Goal: Information Seeking & Learning: Learn about a topic

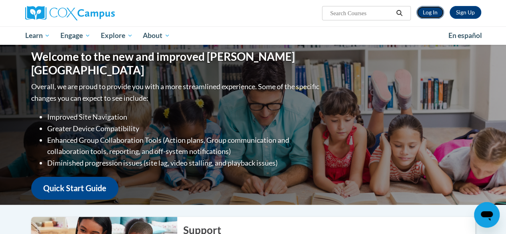
click at [432, 12] on link "Log In" at bounding box center [430, 12] width 28 height 13
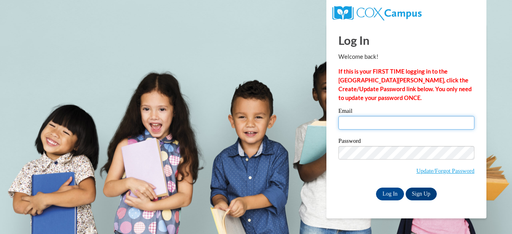
click at [384, 120] on input "Email" at bounding box center [406, 123] width 136 height 14
type input "rebecca.cleveland@muskegonorway.org"
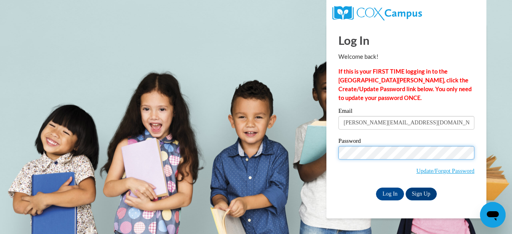
click at [376, 187] on input "Log In" at bounding box center [390, 193] width 28 height 13
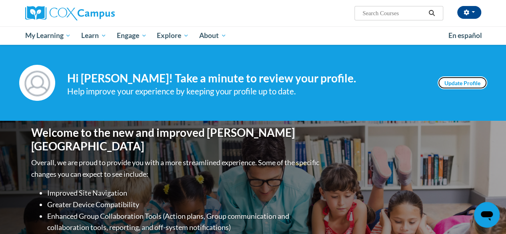
click at [451, 87] on link "Update Profile" at bounding box center [462, 82] width 50 height 13
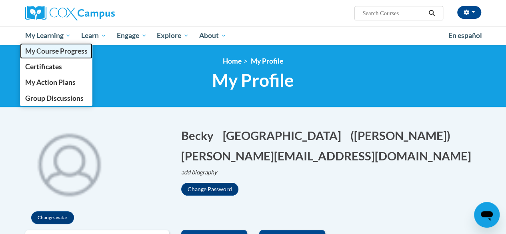
click at [55, 55] on span "My Course Progress" at bounding box center [56, 51] width 62 height 8
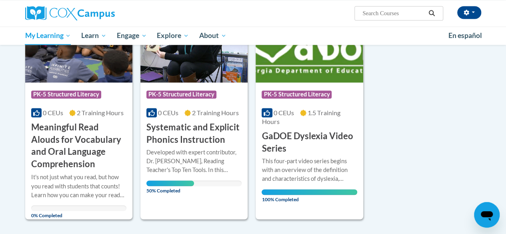
scroll to position [573, 0]
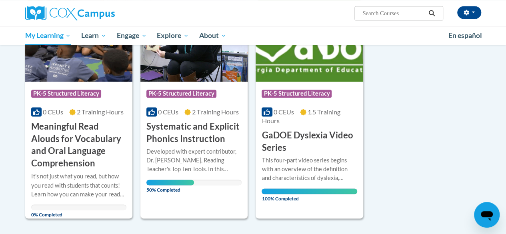
click at [196, 132] on h3 "Systematic and Explicit Phonics Instruction" at bounding box center [193, 132] width 95 height 25
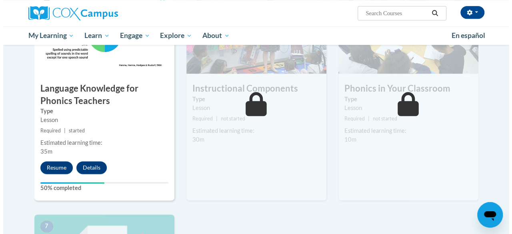
scroll to position [446, 0]
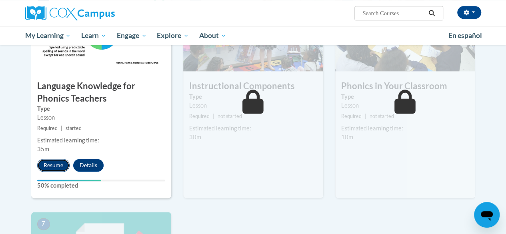
click at [55, 166] on button "Resume" at bounding box center [53, 165] width 32 height 13
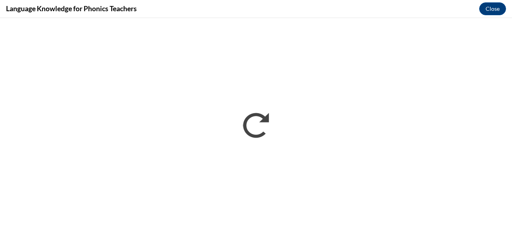
scroll to position [0, 0]
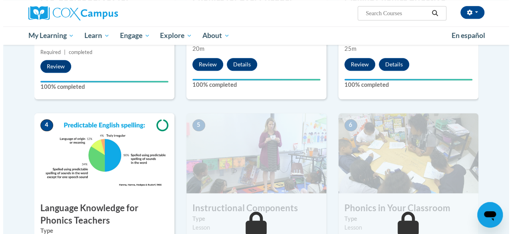
scroll to position [433, 0]
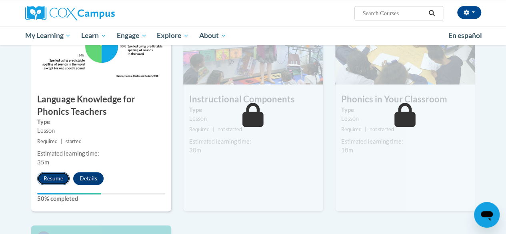
click at [55, 177] on button "Resume" at bounding box center [53, 178] width 32 height 13
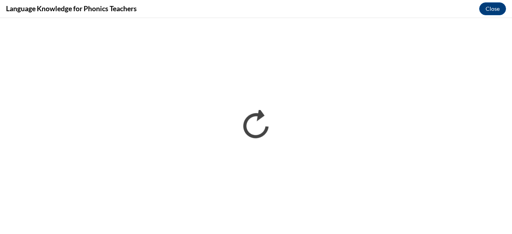
scroll to position [0, 0]
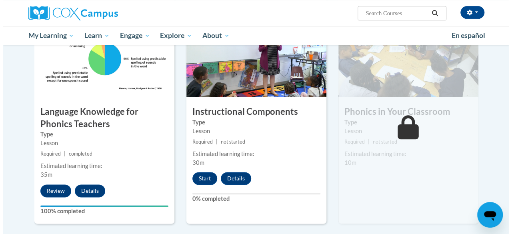
scroll to position [424, 0]
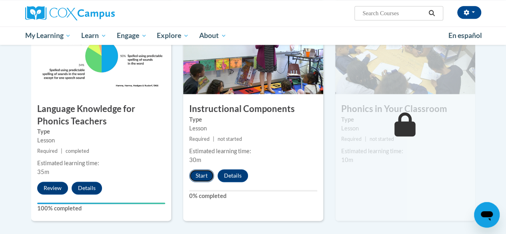
click at [201, 177] on button "Start" at bounding box center [201, 175] width 25 height 13
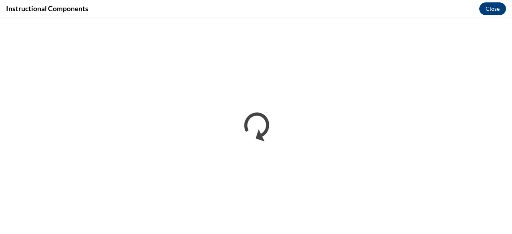
scroll to position [0, 0]
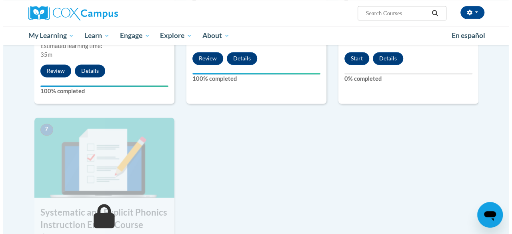
scroll to position [545, 0]
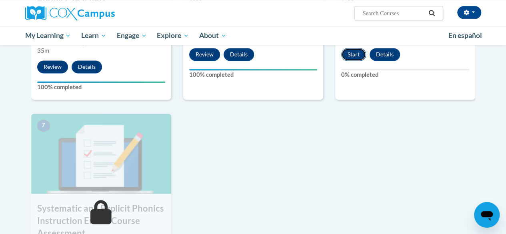
click at [348, 55] on button "Start" at bounding box center [353, 54] width 25 height 13
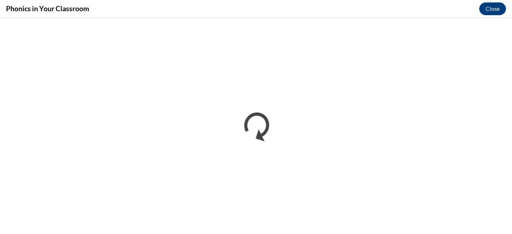
scroll to position [0, 0]
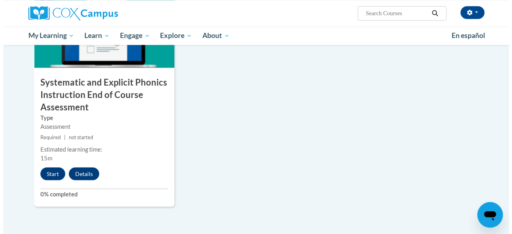
scroll to position [671, 0]
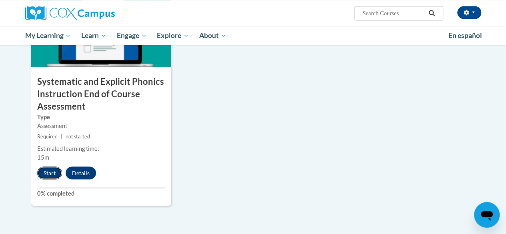
click at [45, 175] on button "Start" at bounding box center [49, 172] width 25 height 13
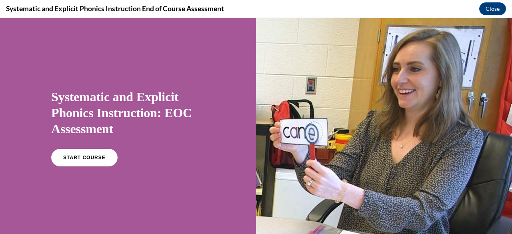
scroll to position [76, 0]
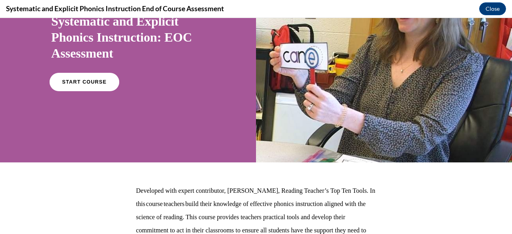
click at [74, 83] on span "START COURSE" at bounding box center [84, 82] width 44 height 6
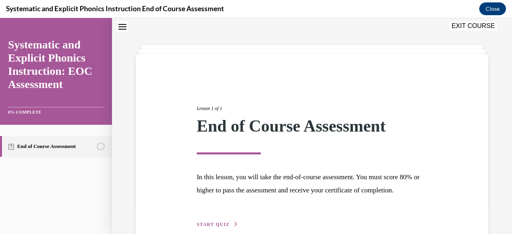
scroll to position [80, 0]
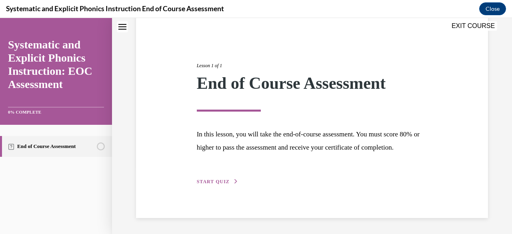
click at [212, 185] on button "START QUIZ" at bounding box center [218, 181] width 42 height 7
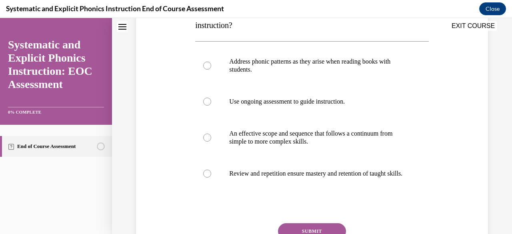
scroll to position [143, 0]
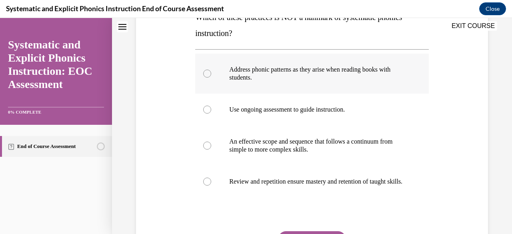
click at [207, 72] on div at bounding box center [207, 74] width 8 height 8
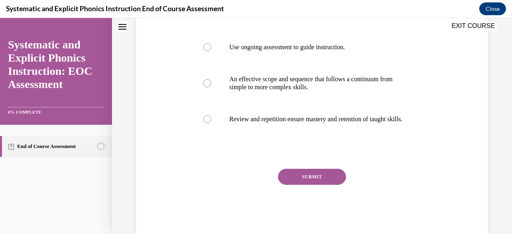
click at [325, 183] on button "SUBMIT" at bounding box center [312, 177] width 68 height 16
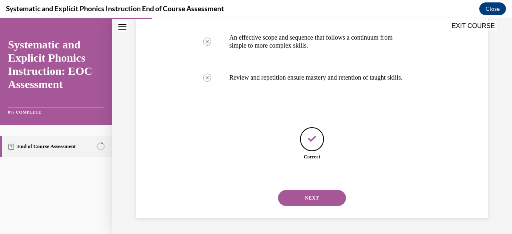
scroll to position [255, 0]
click at [309, 195] on button "NEXT" at bounding box center [312, 198] width 68 height 16
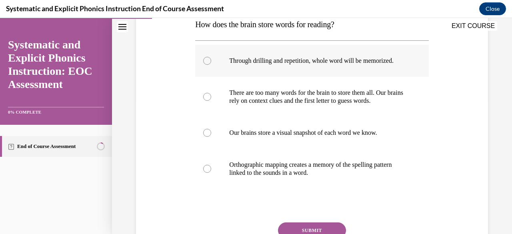
scroll to position [139, 0]
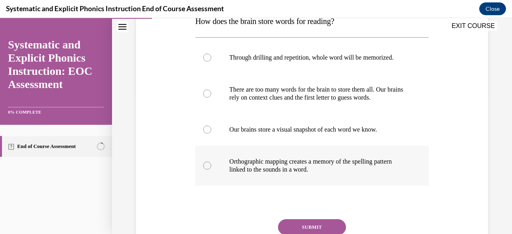
click at [205, 167] on div at bounding box center [207, 165] width 8 height 8
click at [291, 225] on button "SUBMIT" at bounding box center [312, 227] width 68 height 16
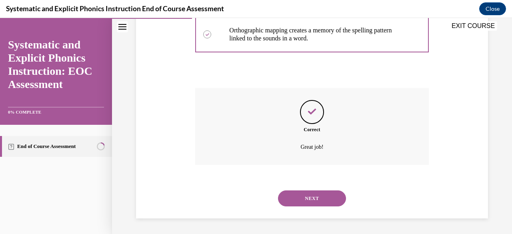
click at [306, 197] on button "NEXT" at bounding box center [312, 198] width 68 height 16
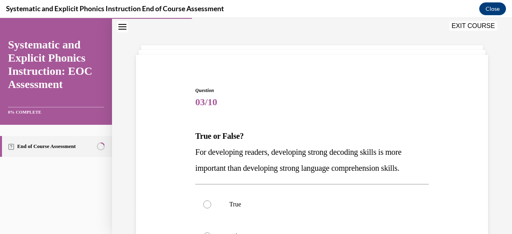
scroll to position [83, 0]
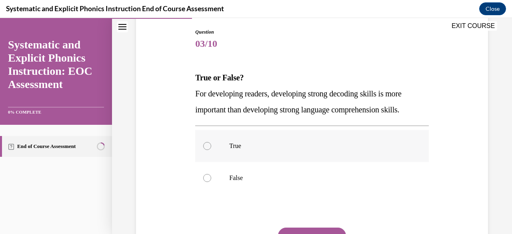
click at [206, 144] on div at bounding box center [207, 146] width 8 height 8
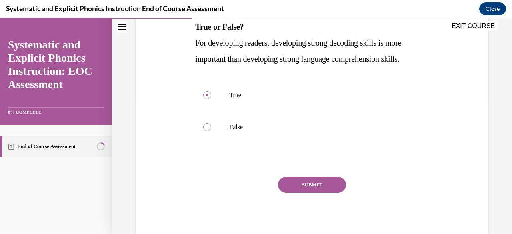
click at [320, 186] on button "SUBMIT" at bounding box center [312, 185] width 68 height 16
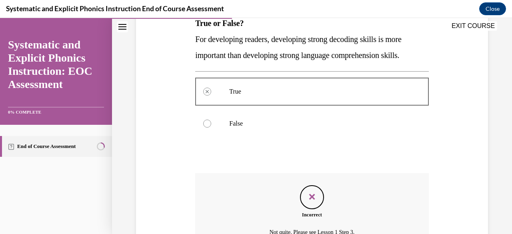
scroll to position [222, 0]
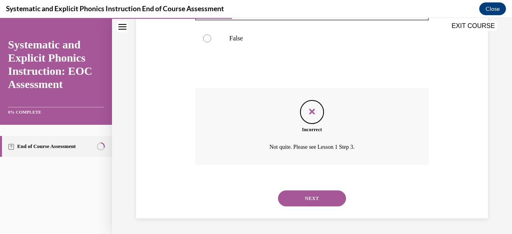
click at [296, 203] on button "NEXT" at bounding box center [312, 198] width 68 height 16
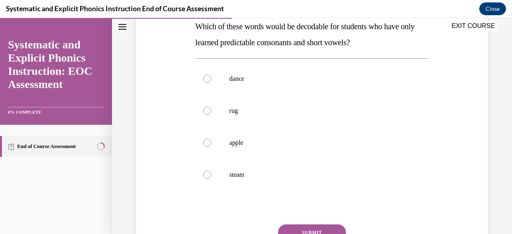
scroll to position [136, 0]
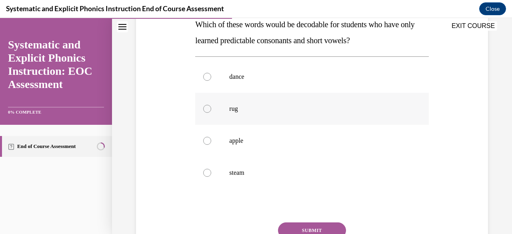
click at [203, 112] on div at bounding box center [311, 109] width 233 height 32
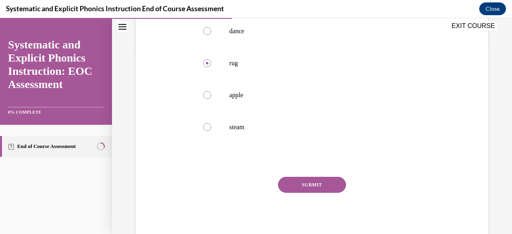
click at [296, 183] on button "SUBMIT" at bounding box center [312, 185] width 68 height 16
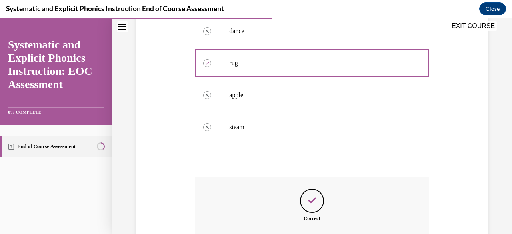
scroll to position [270, 0]
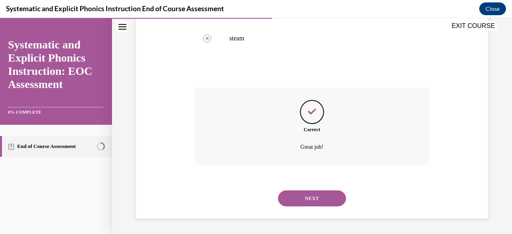
click at [299, 194] on button "NEXT" at bounding box center [312, 198] width 68 height 16
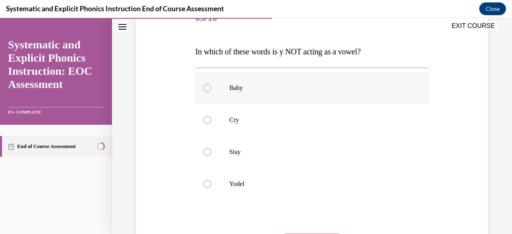
scroll to position [109, 0]
click at [204, 150] on div at bounding box center [207, 151] width 8 height 8
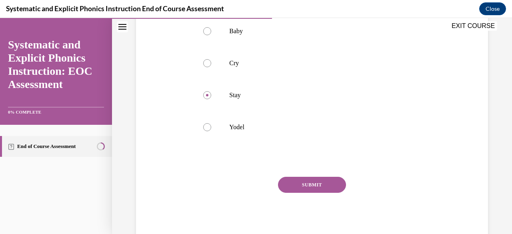
click at [301, 182] on button "SUBMIT" at bounding box center [312, 185] width 68 height 16
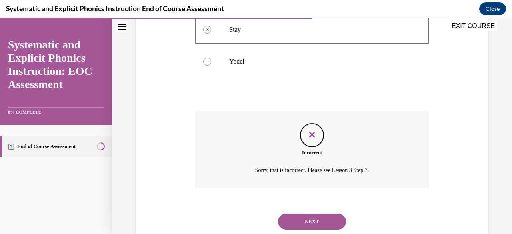
scroll to position [254, 0]
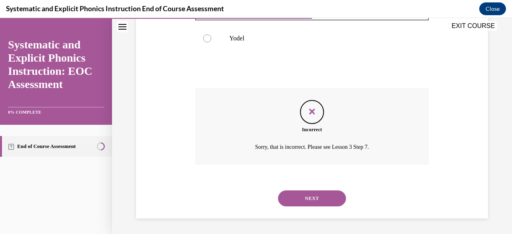
click at [310, 200] on button "NEXT" at bounding box center [312, 198] width 68 height 16
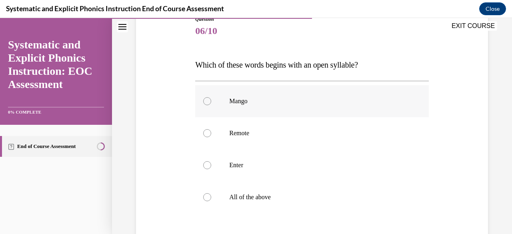
scroll to position [97, 0]
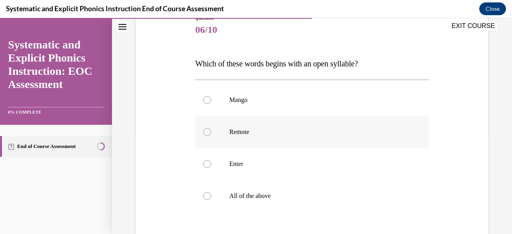
click at [206, 131] on div at bounding box center [207, 132] width 8 height 8
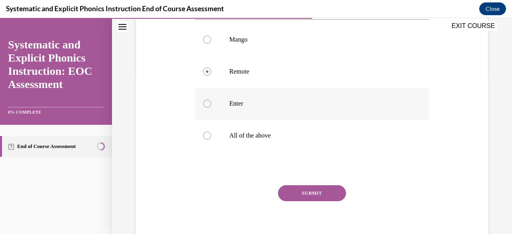
scroll to position [165, 0]
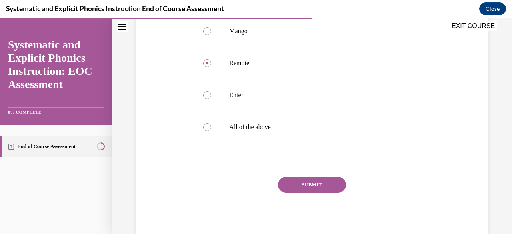
click at [296, 183] on button "SUBMIT" at bounding box center [312, 185] width 68 height 16
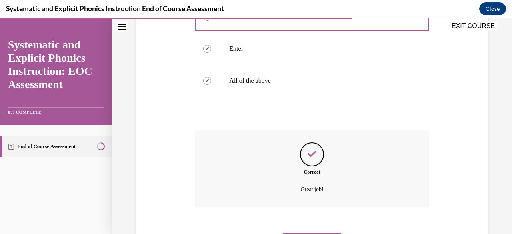
scroll to position [254, 0]
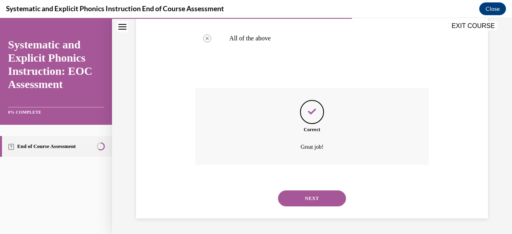
click at [300, 203] on button "NEXT" at bounding box center [312, 198] width 68 height 16
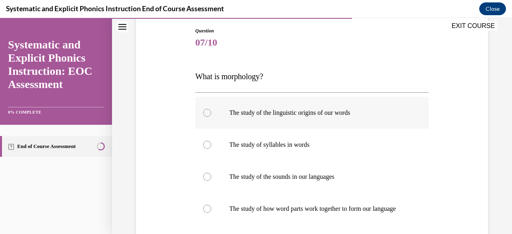
scroll to position [85, 0]
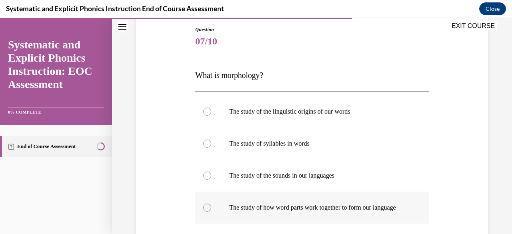
click at [204, 211] on div at bounding box center [207, 207] width 8 height 8
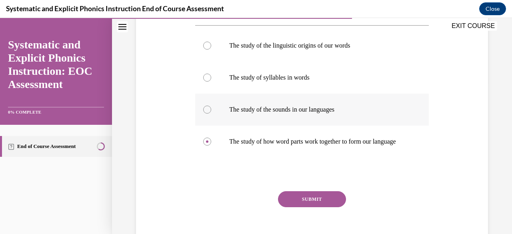
scroll to position [151, 0]
click at [313, 205] on button "SUBMIT" at bounding box center [312, 199] width 68 height 16
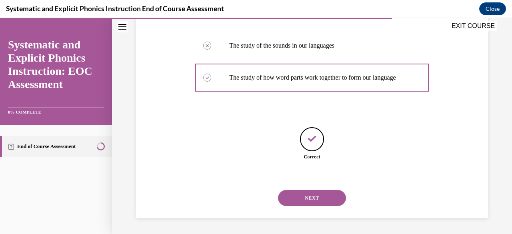
click at [312, 199] on button "NEXT" at bounding box center [312, 198] width 68 height 16
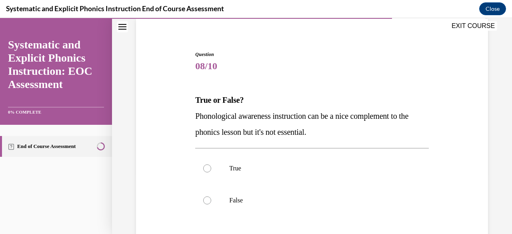
scroll to position [63, 0]
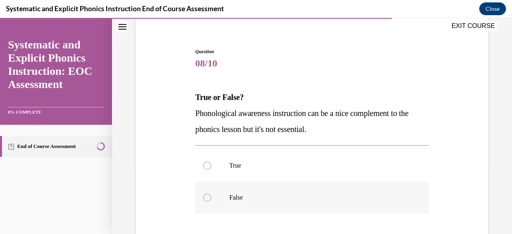
click at [207, 201] on div at bounding box center [207, 197] width 8 height 8
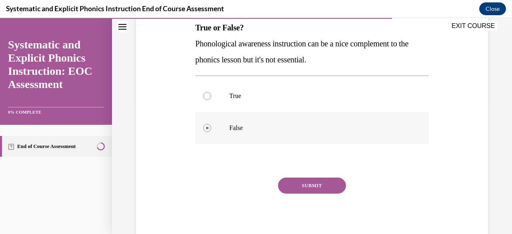
scroll to position [133, 0]
click at [307, 190] on button "SUBMIT" at bounding box center [312, 185] width 68 height 16
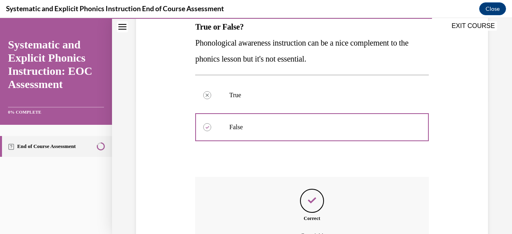
scroll to position [222, 0]
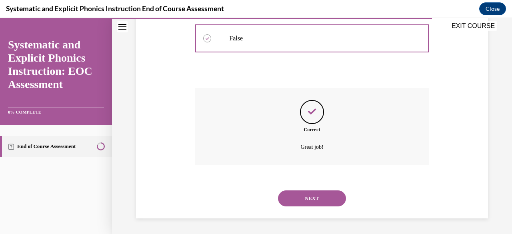
click at [305, 208] on div "NEXT" at bounding box center [311, 198] width 233 height 32
click at [307, 203] on button "NEXT" at bounding box center [312, 198] width 68 height 16
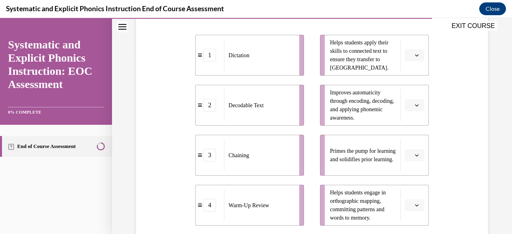
scroll to position [178, 0]
click at [414, 104] on icon "button" at bounding box center [416, 105] width 4 height 4
click at [410, 134] on div "1" at bounding box center [408, 138] width 20 height 16
click at [410, 58] on button "button" at bounding box center [414, 55] width 20 height 12
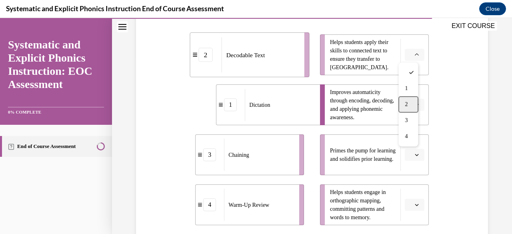
click at [410, 107] on div "2" at bounding box center [408, 104] width 20 height 16
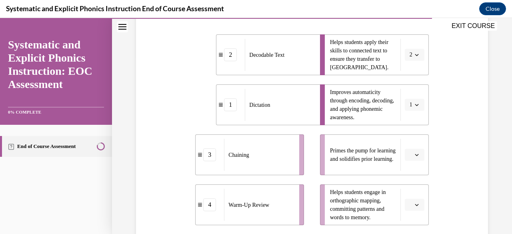
click at [414, 154] on icon "button" at bounding box center [416, 155] width 4 height 4
click at [410, 140] on div "4" at bounding box center [408, 137] width 20 height 16
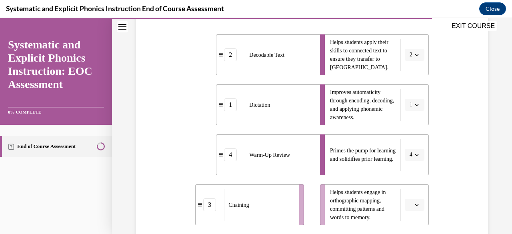
click at [414, 205] on icon "button" at bounding box center [416, 205] width 4 height 4
click at [409, 175] on div "3" at bounding box center [408, 171] width 20 height 16
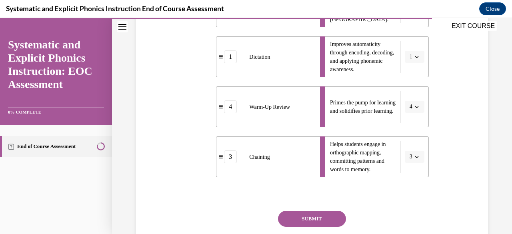
scroll to position [226, 0]
click at [309, 223] on button "SUBMIT" at bounding box center [312, 218] width 68 height 16
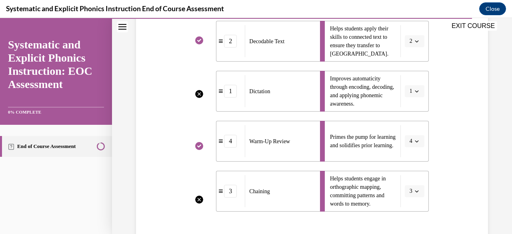
scroll to position [191, 0]
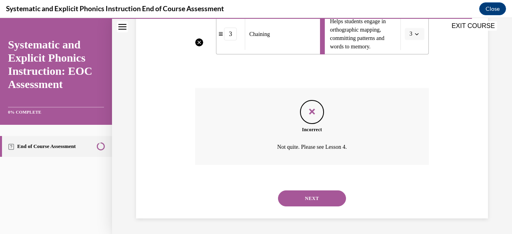
click at [307, 194] on button "NEXT" at bounding box center [312, 198] width 68 height 16
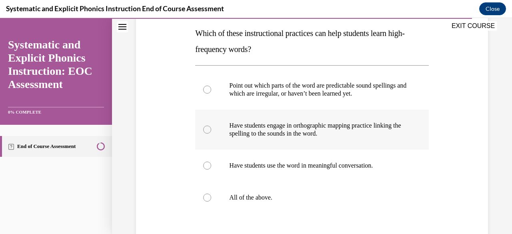
scroll to position [127, 0]
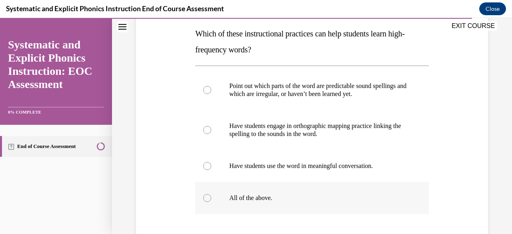
click at [205, 199] on div at bounding box center [207, 198] width 8 height 8
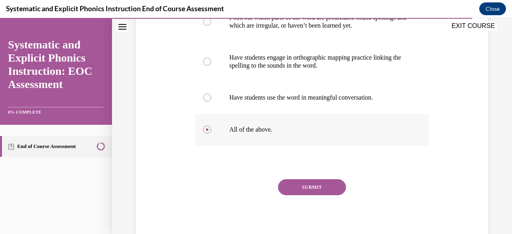
scroll to position [195, 0]
click at [313, 185] on button "SUBMIT" at bounding box center [312, 187] width 68 height 16
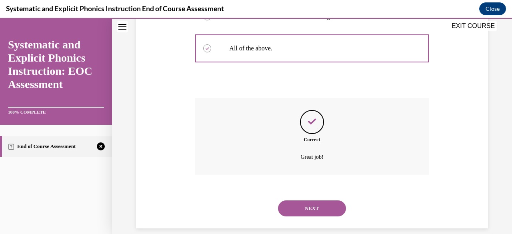
scroll to position [277, 0]
click at [301, 204] on button "NEXT" at bounding box center [312, 207] width 68 height 16
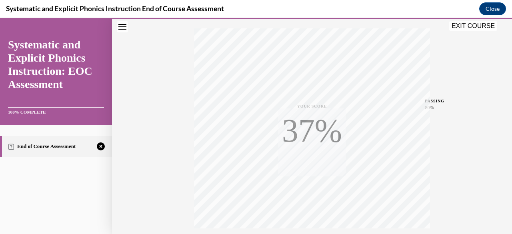
scroll to position [193, 0]
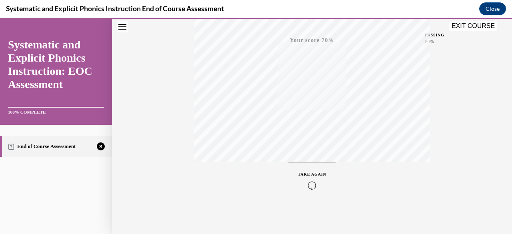
click at [307, 187] on icon "button" at bounding box center [312, 185] width 28 height 9
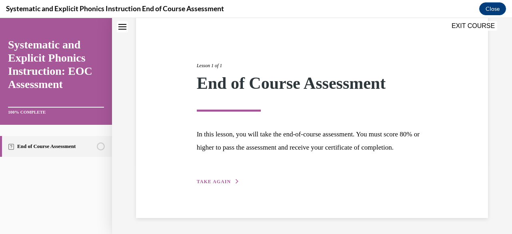
scroll to position [80, 0]
click at [213, 187] on div "Lesson 1 of 1 End of Course Assessment In this lesson, you will take the end-of…" at bounding box center [312, 115] width 352 height 206
click at [213, 180] on span "TAKE AGAIN" at bounding box center [214, 182] width 34 height 6
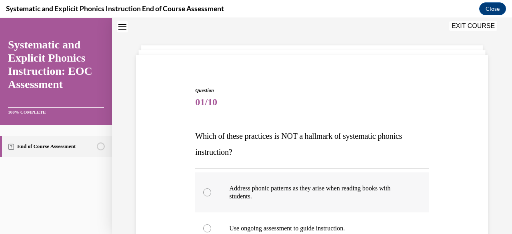
click at [205, 191] on div at bounding box center [207, 192] width 8 height 8
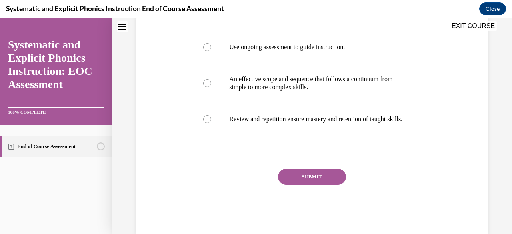
click at [299, 185] on button "SUBMIT" at bounding box center [312, 177] width 68 height 16
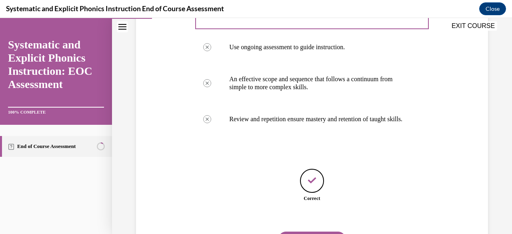
scroll to position [255, 0]
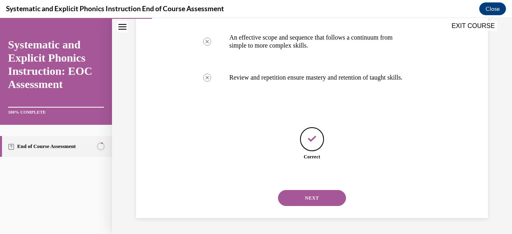
click at [303, 196] on button "NEXT" at bounding box center [312, 198] width 68 height 16
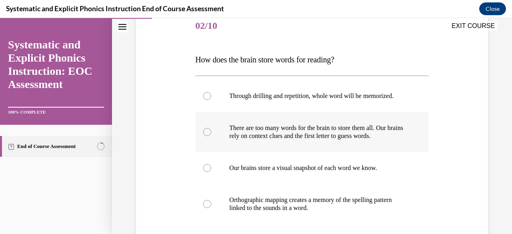
scroll to position [136, 0]
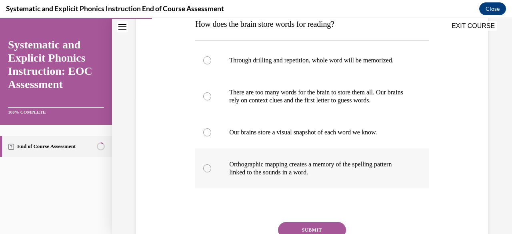
click at [200, 167] on div at bounding box center [311, 168] width 233 height 40
click at [317, 225] on button "SUBMIT" at bounding box center [312, 230] width 68 height 16
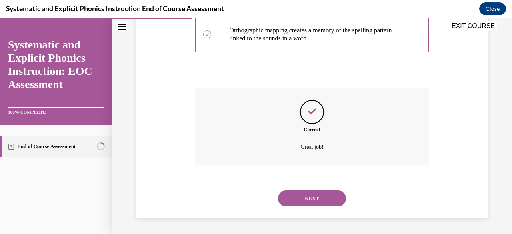
click at [308, 197] on button "NEXT" at bounding box center [312, 198] width 68 height 16
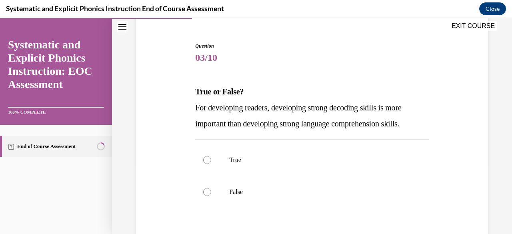
scroll to position [96, 0]
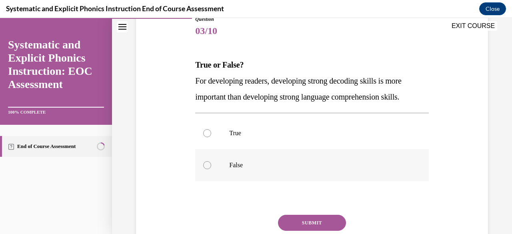
click at [207, 166] on div at bounding box center [207, 165] width 8 height 8
click at [303, 221] on button "SUBMIT" at bounding box center [312, 223] width 68 height 16
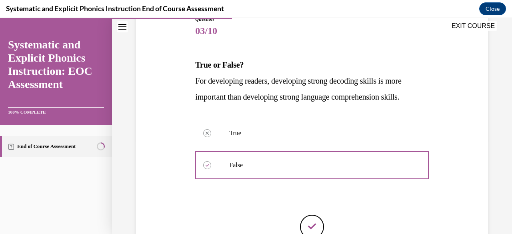
scroll to position [183, 0]
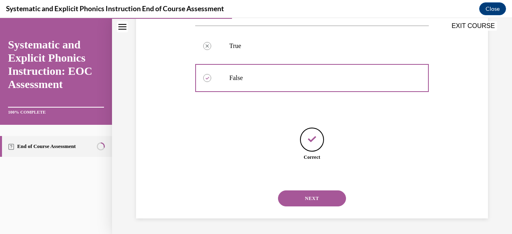
click at [316, 199] on button "NEXT" at bounding box center [312, 198] width 68 height 16
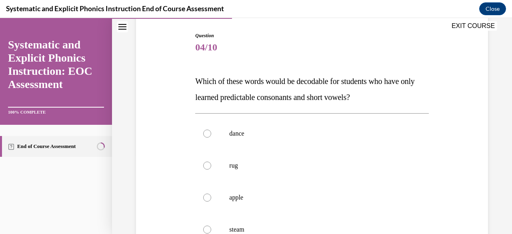
scroll to position [80, 0]
click at [203, 169] on div at bounding box center [311, 165] width 233 height 32
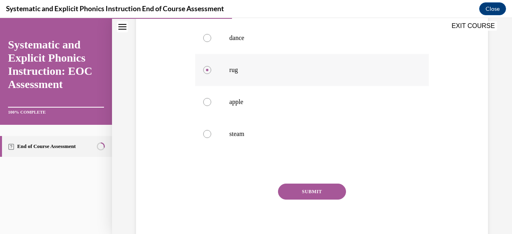
scroll to position [175, 0]
click at [293, 186] on button "SUBMIT" at bounding box center [312, 191] width 68 height 16
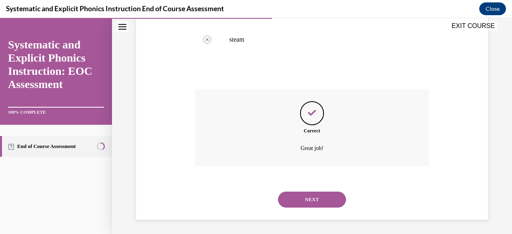
scroll to position [270, 0]
click at [299, 194] on button "NEXT" at bounding box center [312, 198] width 68 height 16
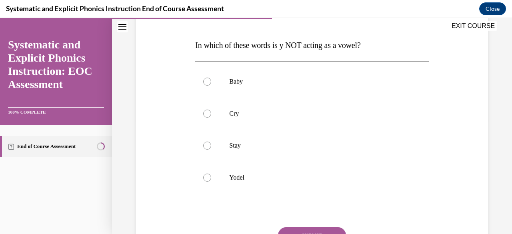
scroll to position [115, 0]
click at [207, 179] on div at bounding box center [207, 177] width 8 height 8
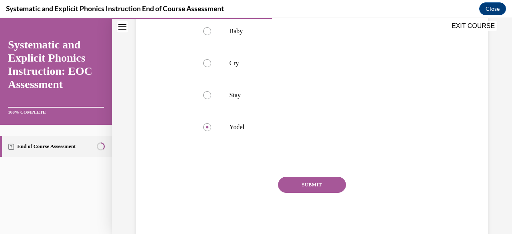
click at [313, 180] on button "SUBMIT" at bounding box center [312, 185] width 68 height 16
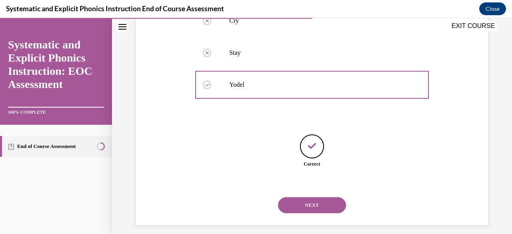
scroll to position [215, 0]
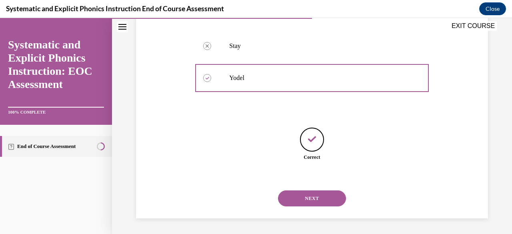
click at [314, 193] on button "NEXT" at bounding box center [312, 198] width 68 height 16
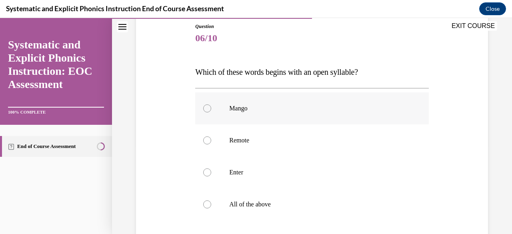
scroll to position [89, 0]
click at [204, 142] on div at bounding box center [207, 140] width 8 height 8
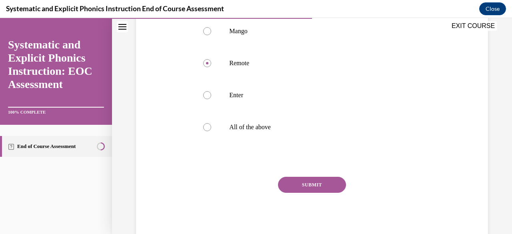
click at [308, 186] on button "SUBMIT" at bounding box center [312, 185] width 68 height 16
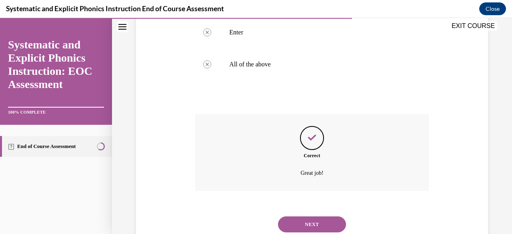
scroll to position [254, 0]
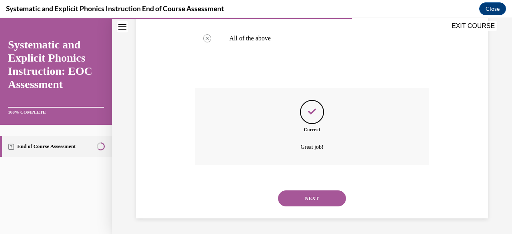
click at [309, 195] on button "NEXT" at bounding box center [312, 198] width 68 height 16
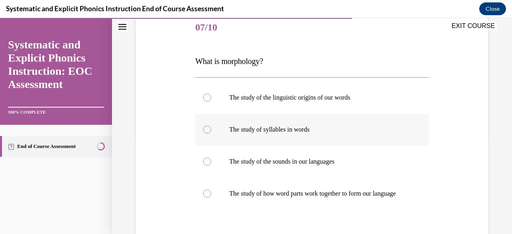
scroll to position [100, 0]
click at [209, 197] on div at bounding box center [207, 193] width 8 height 8
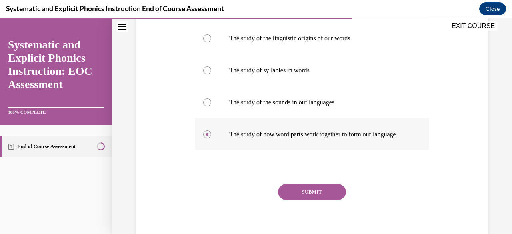
scroll to position [173, 0]
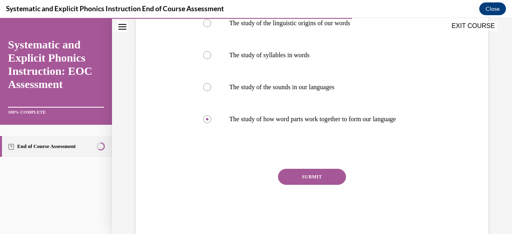
click at [310, 183] on button "SUBMIT" at bounding box center [312, 177] width 68 height 16
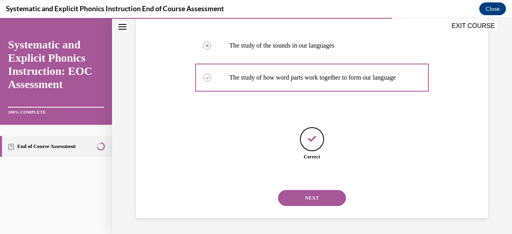
click at [310, 193] on button "NEXT" at bounding box center [312, 198] width 68 height 16
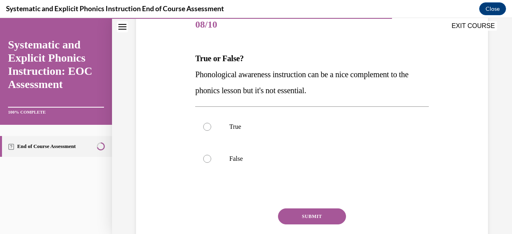
scroll to position [103, 0]
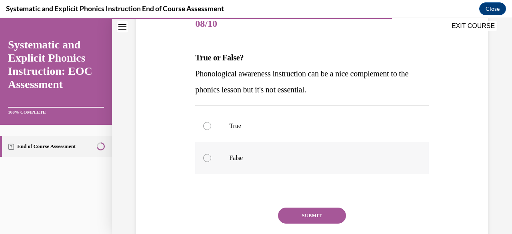
click at [206, 158] on div at bounding box center [207, 158] width 8 height 8
click at [298, 213] on button "SUBMIT" at bounding box center [312, 215] width 68 height 16
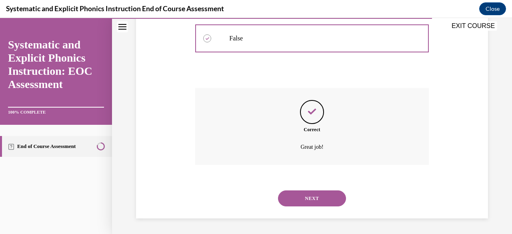
click at [318, 201] on button "NEXT" at bounding box center [312, 198] width 68 height 16
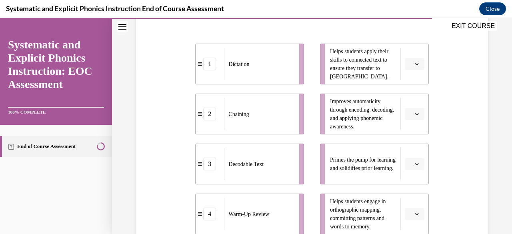
scroll to position [169, 0]
click at [416, 211] on button "button" at bounding box center [414, 213] width 20 height 12
click at [407, 149] on span "1" at bounding box center [405, 147] width 3 height 6
click at [414, 163] on icon "button" at bounding box center [416, 163] width 4 height 4
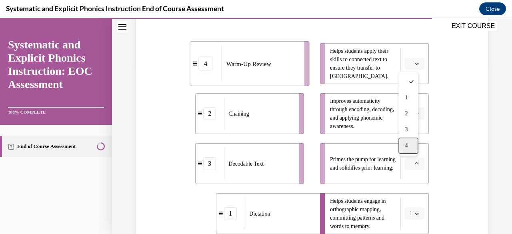
click at [408, 145] on div "4" at bounding box center [408, 145] width 20 height 16
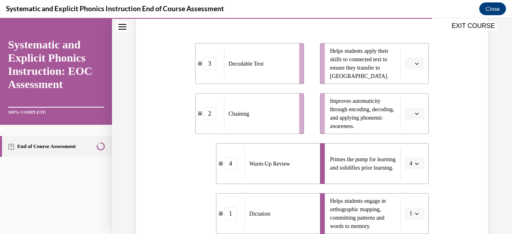
click at [414, 64] on icon "button" at bounding box center [416, 64] width 4 height 4
click at [408, 127] on div "3" at bounding box center [408, 129] width 20 height 16
click at [414, 113] on span "button" at bounding box center [417, 114] width 6 height 6
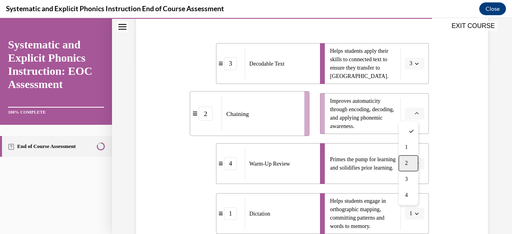
click at [407, 165] on span "2" at bounding box center [405, 163] width 3 height 6
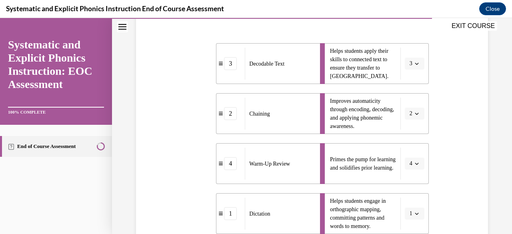
scroll to position [260, 0]
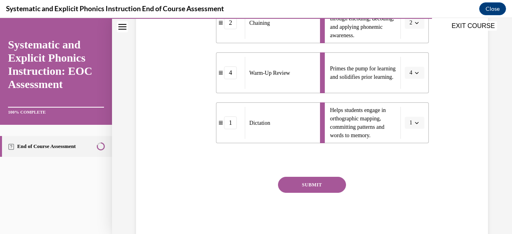
click at [323, 183] on button "SUBMIT" at bounding box center [312, 185] width 68 height 16
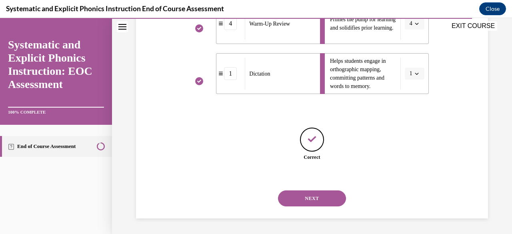
click at [316, 193] on button "NEXT" at bounding box center [312, 198] width 68 height 16
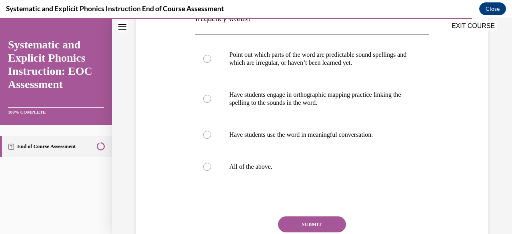
scroll to position [159, 0]
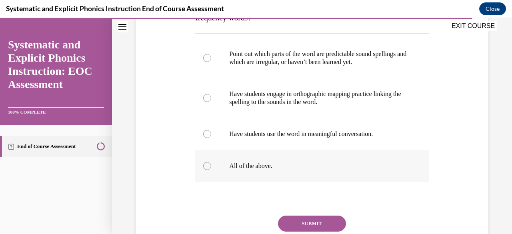
click at [205, 166] on div at bounding box center [207, 166] width 8 height 8
click at [300, 220] on button "SUBMIT" at bounding box center [312, 223] width 68 height 16
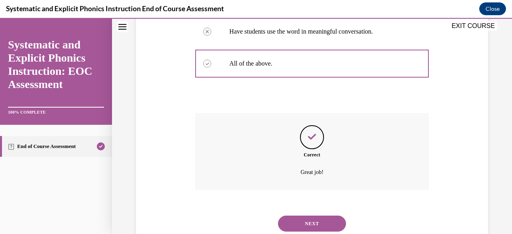
scroll to position [262, 0]
click at [312, 217] on button "NEXT" at bounding box center [312, 223] width 68 height 16
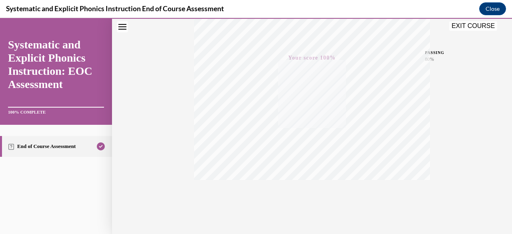
scroll to position [193, 0]
click at [475, 28] on button "EXIT COURSE" at bounding box center [473, 26] width 48 height 10
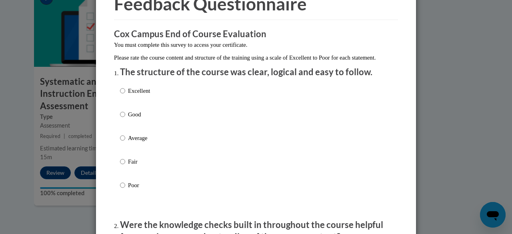
scroll to position [46, 0]
click at [120, 95] on input "Excellent" at bounding box center [122, 90] width 5 height 9
radio input "true"
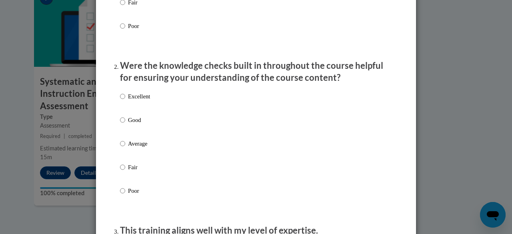
scroll to position [205, 0]
click at [120, 100] on input "Excellent" at bounding box center [122, 96] width 5 height 9
radio input "true"
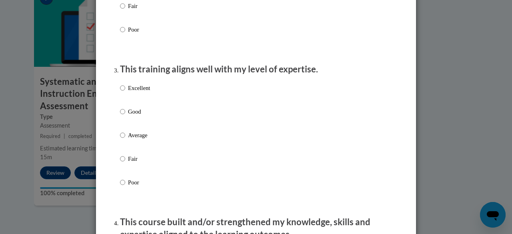
scroll to position [367, 0]
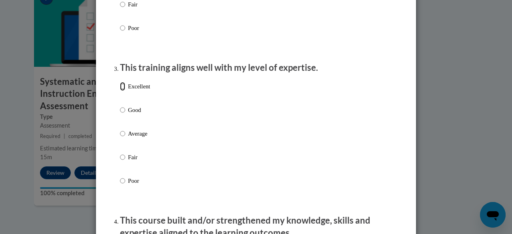
click at [121, 91] on input "Excellent" at bounding box center [122, 86] width 5 height 9
radio input "true"
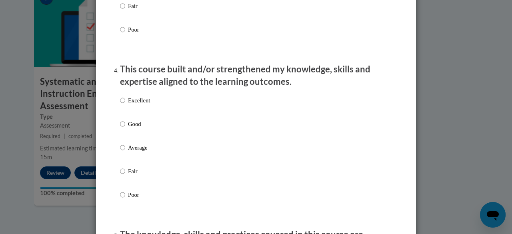
scroll to position [519, 0]
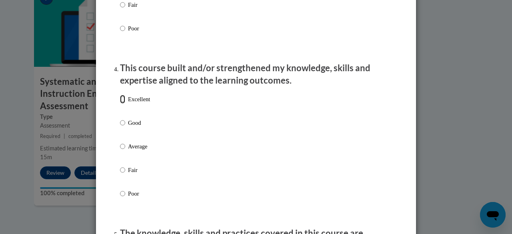
click at [120, 103] on input "Excellent" at bounding box center [122, 99] width 5 height 9
radio input "true"
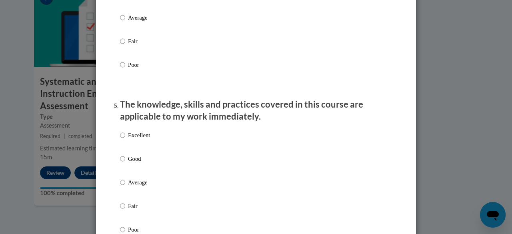
scroll to position [649, 0]
click at [120, 139] on input "Excellent" at bounding box center [122, 134] width 5 height 9
radio input "true"
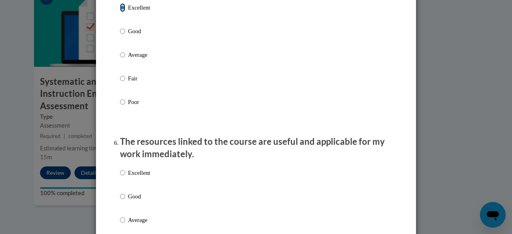
scroll to position [777, 0]
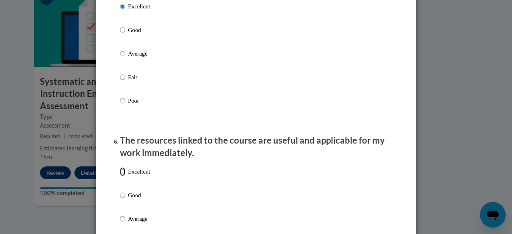
click at [121, 176] on input "Excellent" at bounding box center [122, 171] width 5 height 9
radio input "true"
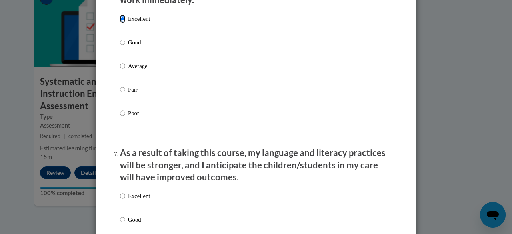
scroll to position [930, 0]
click at [120, 200] on input "Excellent" at bounding box center [122, 195] width 5 height 9
radio input "true"
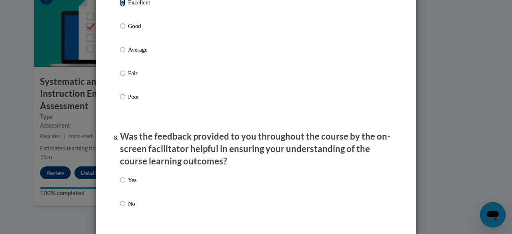
scroll to position [1123, 0]
click at [120, 184] on input "Yes" at bounding box center [122, 179] width 5 height 9
radio input "true"
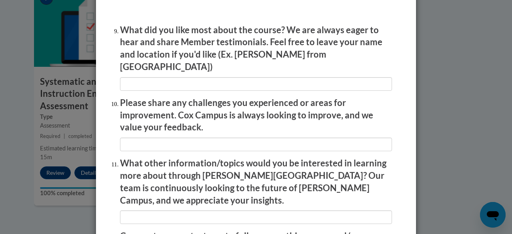
scroll to position [1428, 0]
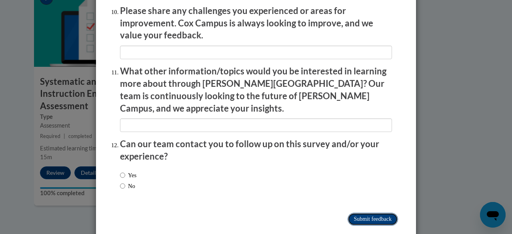
click at [360, 213] on input "Submit feedback" at bounding box center [372, 219] width 50 height 13
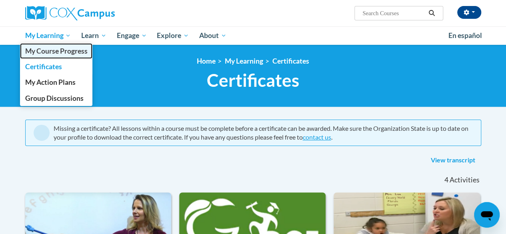
click at [56, 53] on span "My Course Progress" at bounding box center [56, 51] width 62 height 8
